Goal: Transaction & Acquisition: Obtain resource

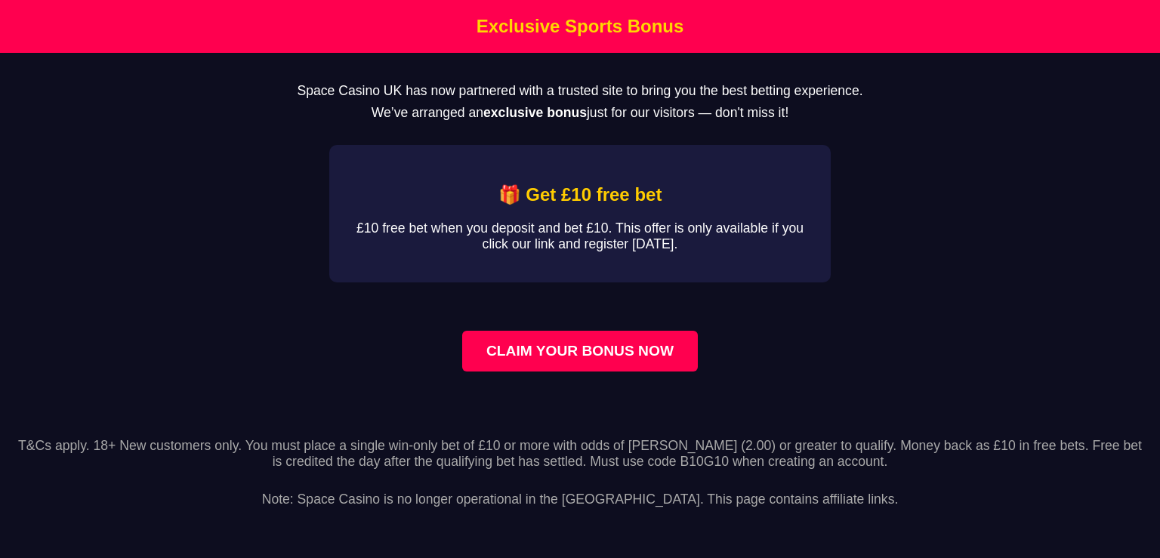
click at [599, 363] on link "CLAIM YOUR BONUS NOW" at bounding box center [580, 351] width 236 height 41
